Goal: Task Accomplishment & Management: Manage account settings

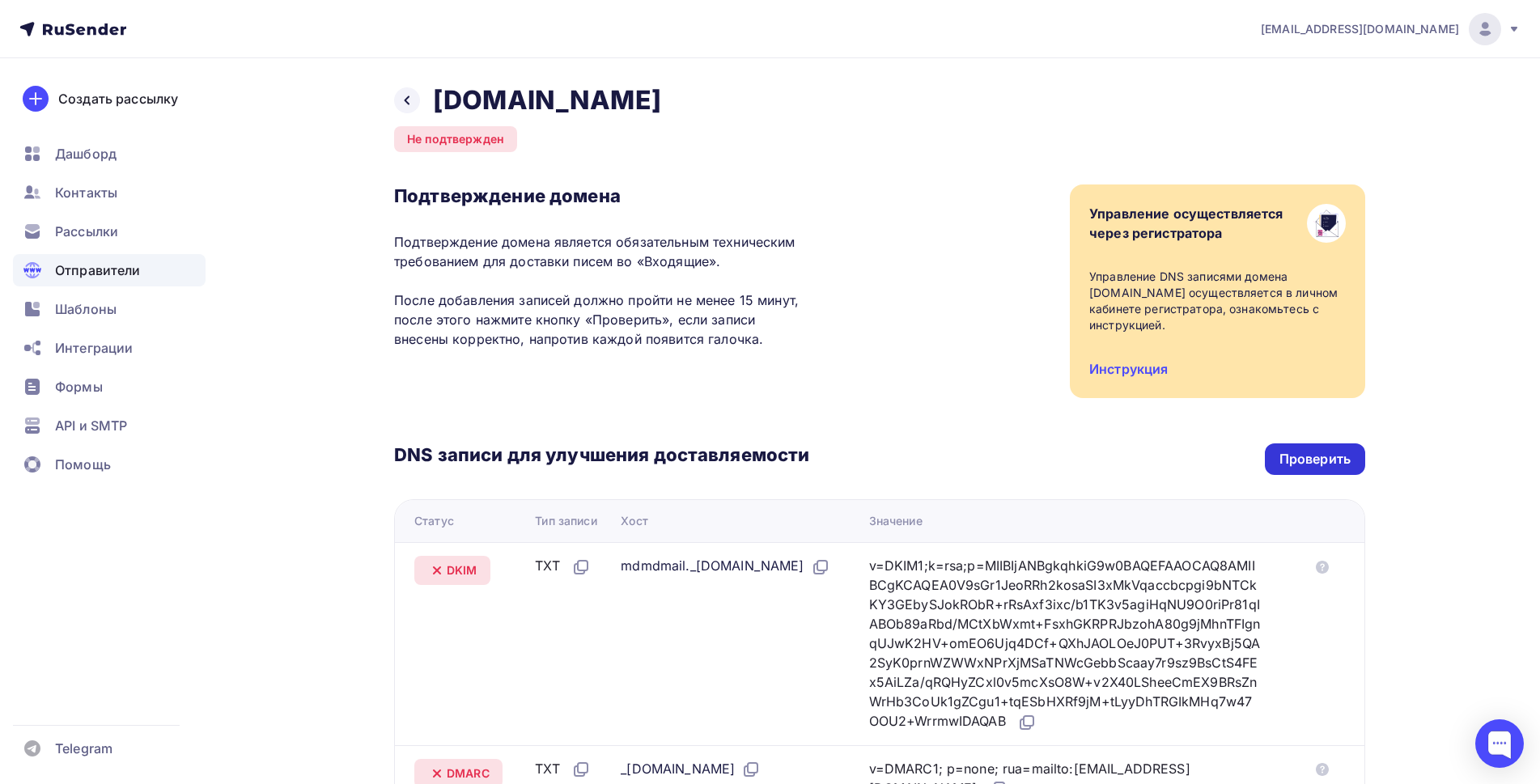
scroll to position [381, 0]
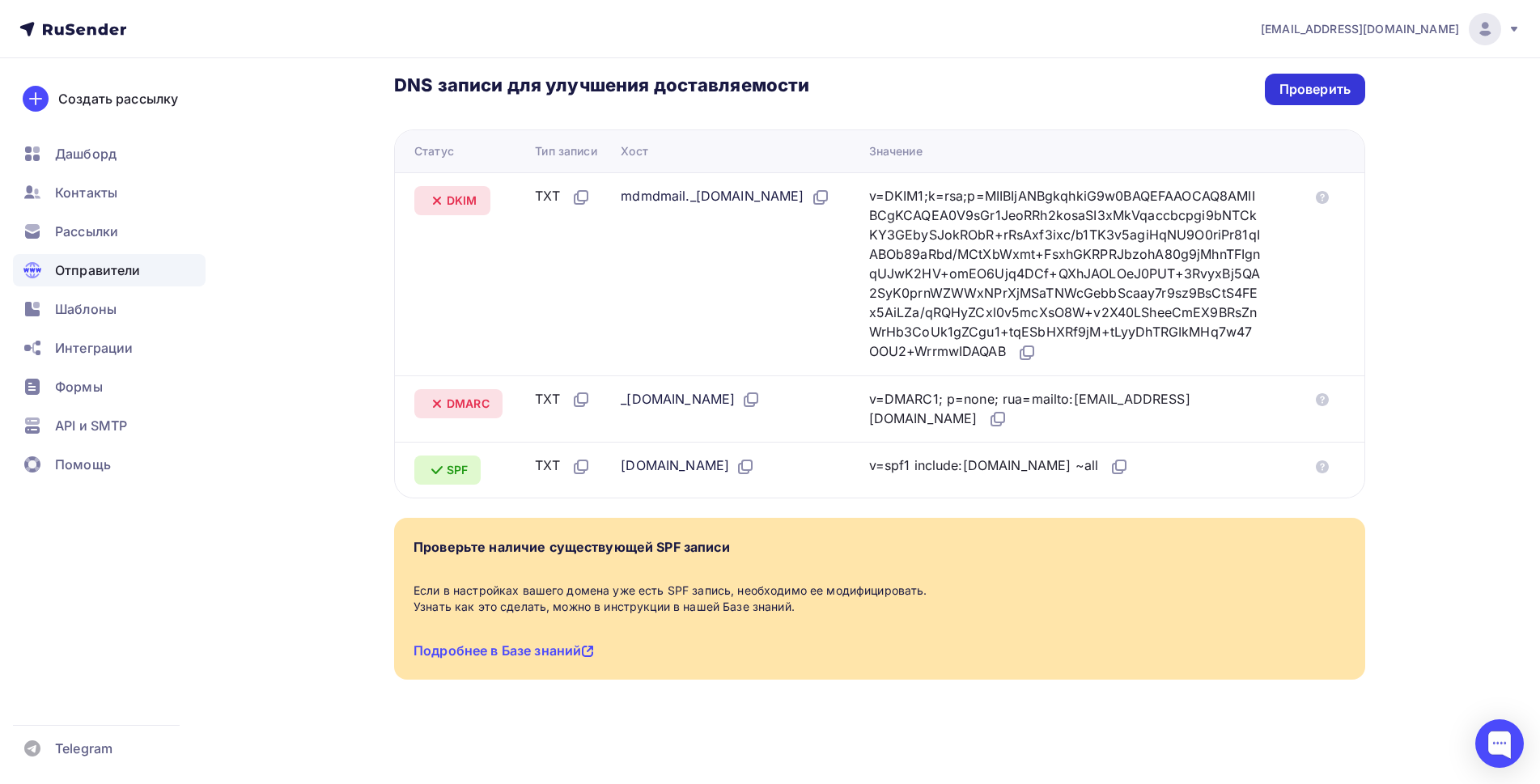
click at [1276, 78] on div "Проверить" at bounding box center [1315, 89] width 100 height 32
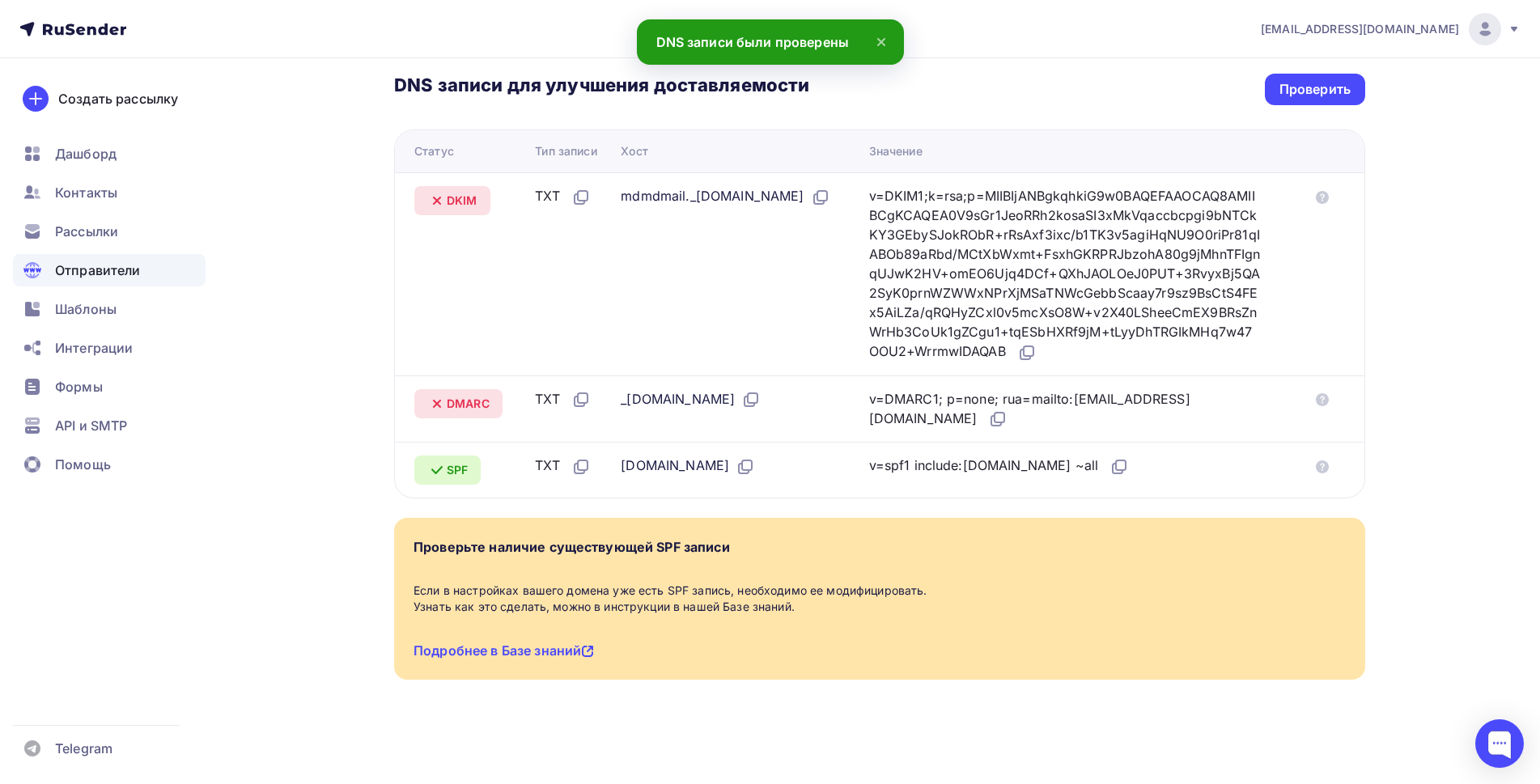
click at [357, 232] on div "Назад [DOMAIN_NAME] Не подтвержден Подтверждение домена Подтверждение домена яв…" at bounding box center [770, 236] width 1327 height 1096
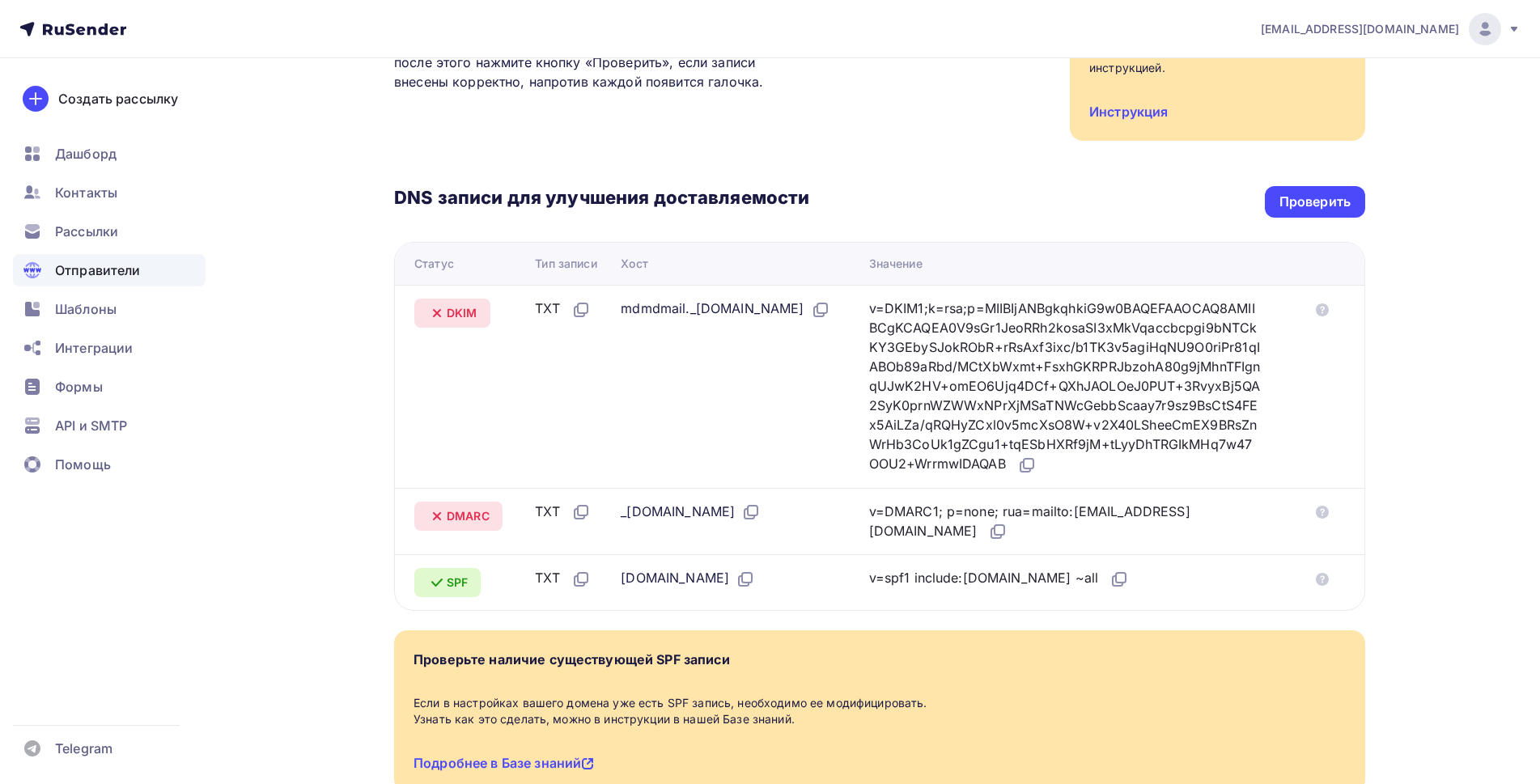
scroll to position [381, 0]
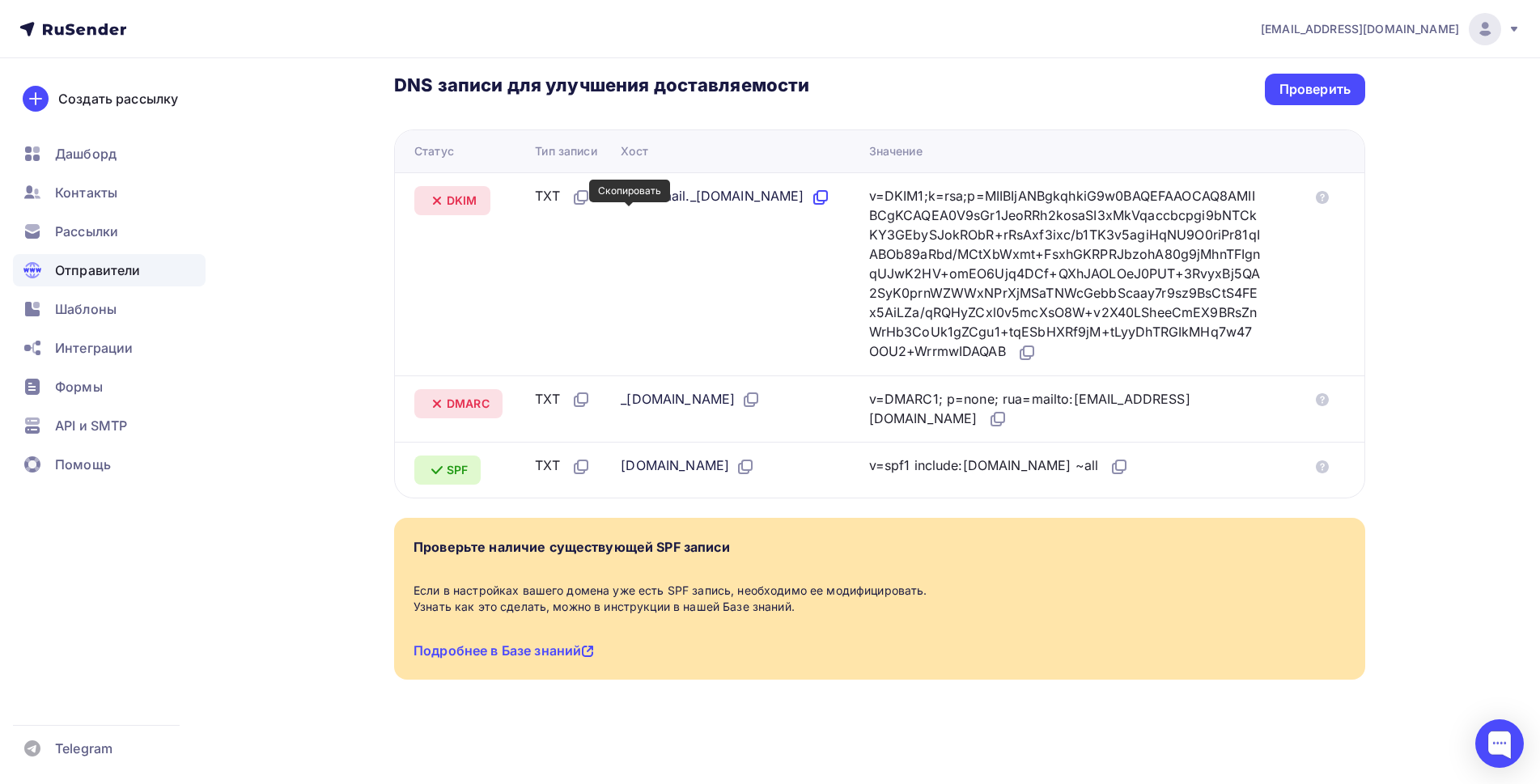
click at [811, 207] on icon at bounding box center [820, 197] width 19 height 19
click at [1037, 343] on icon at bounding box center [1027, 352] width 19 height 19
click at [761, 391] on icon at bounding box center [751, 399] width 19 height 19
click at [988, 409] on icon at bounding box center [998, 418] width 19 height 19
